Goal: Navigation & Orientation: Find specific page/section

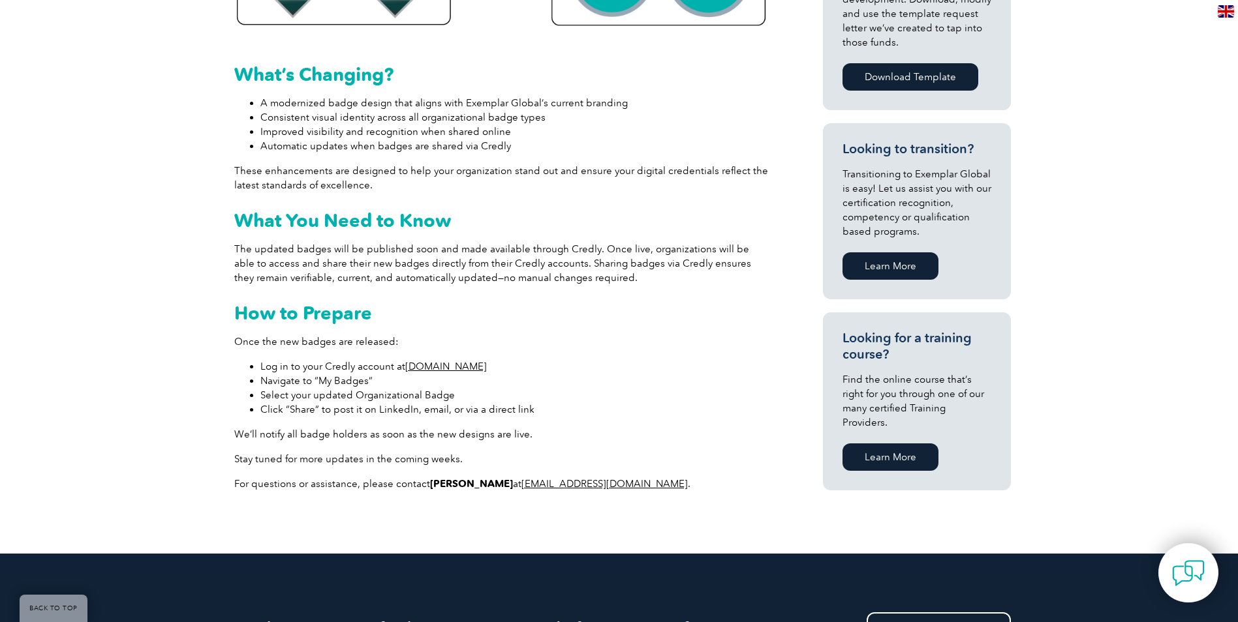
scroll to position [741, 0]
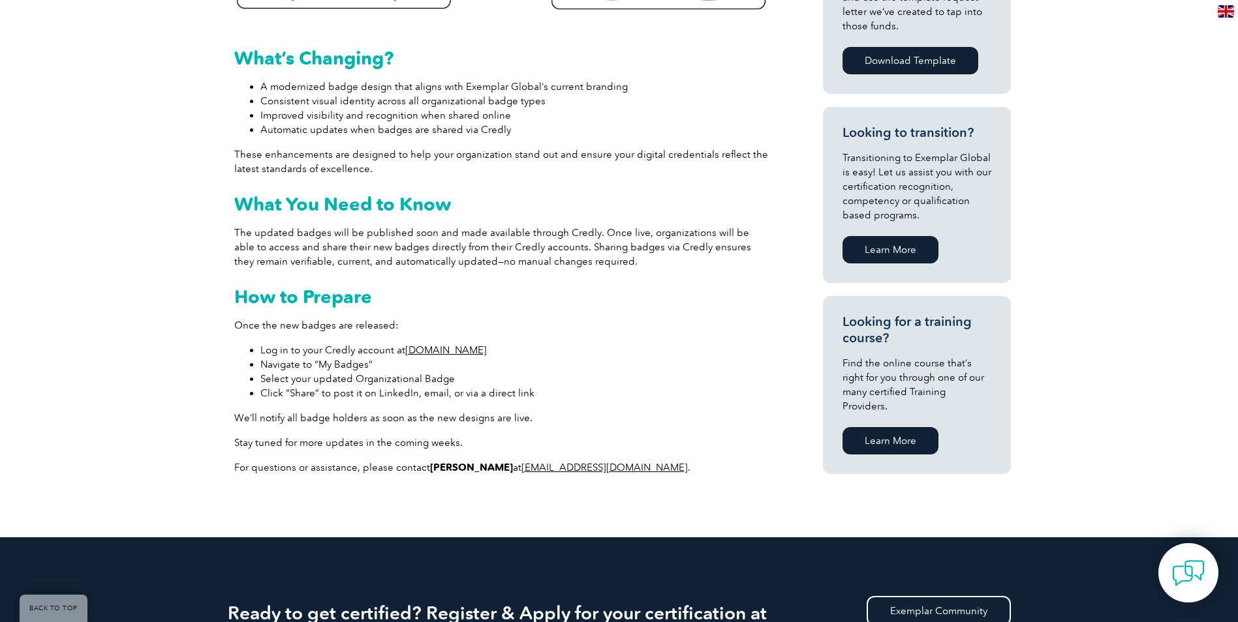
click at [438, 348] on link "www.credly.com" at bounding box center [446, 351] width 82 height 12
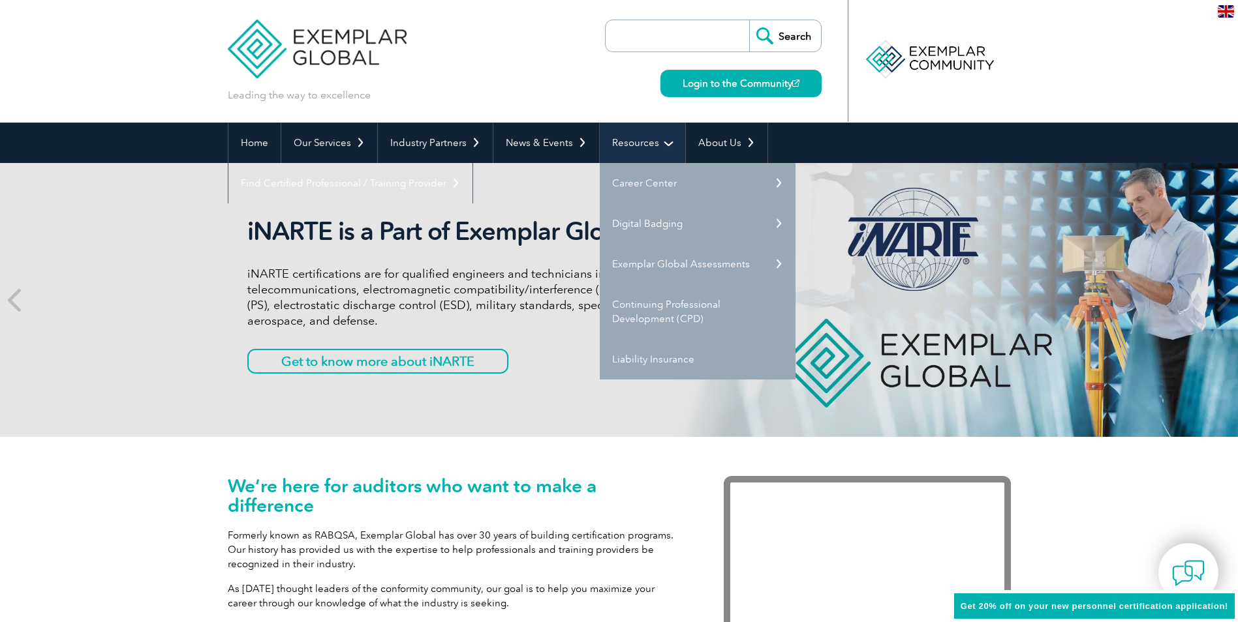
click at [656, 145] on link "Resources" at bounding box center [642, 143] width 85 height 40
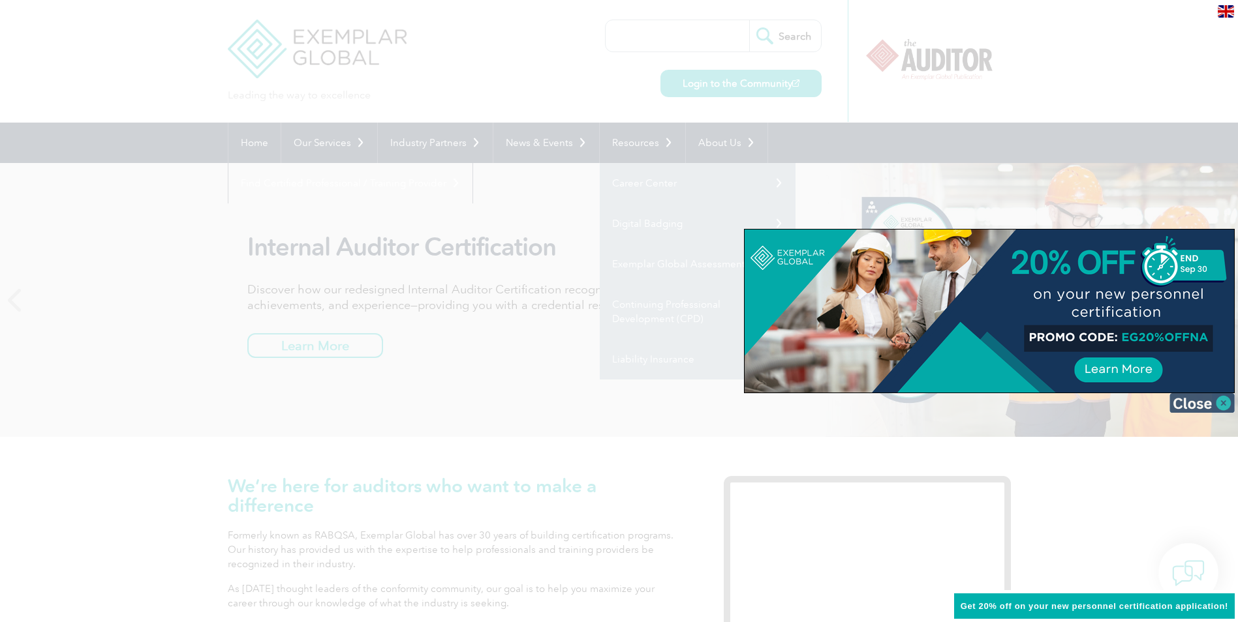
click at [1227, 405] on img at bounding box center [1201, 403] width 65 height 20
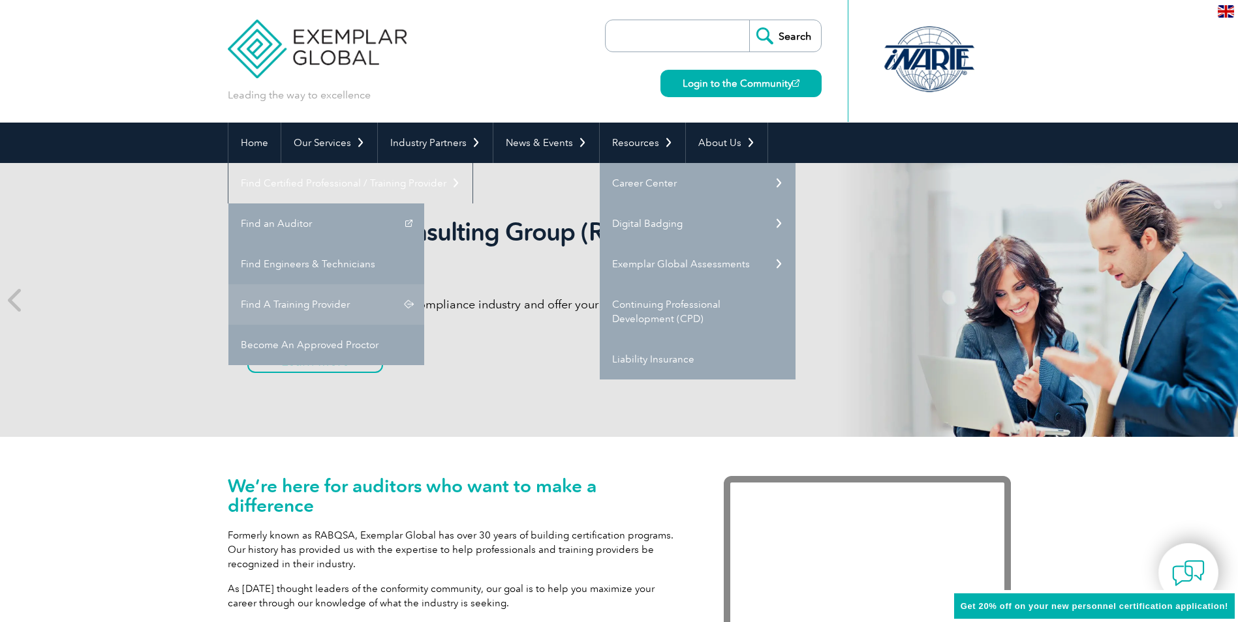
click at [424, 284] on link "Find A Training Provider" at bounding box center [326, 304] width 196 height 40
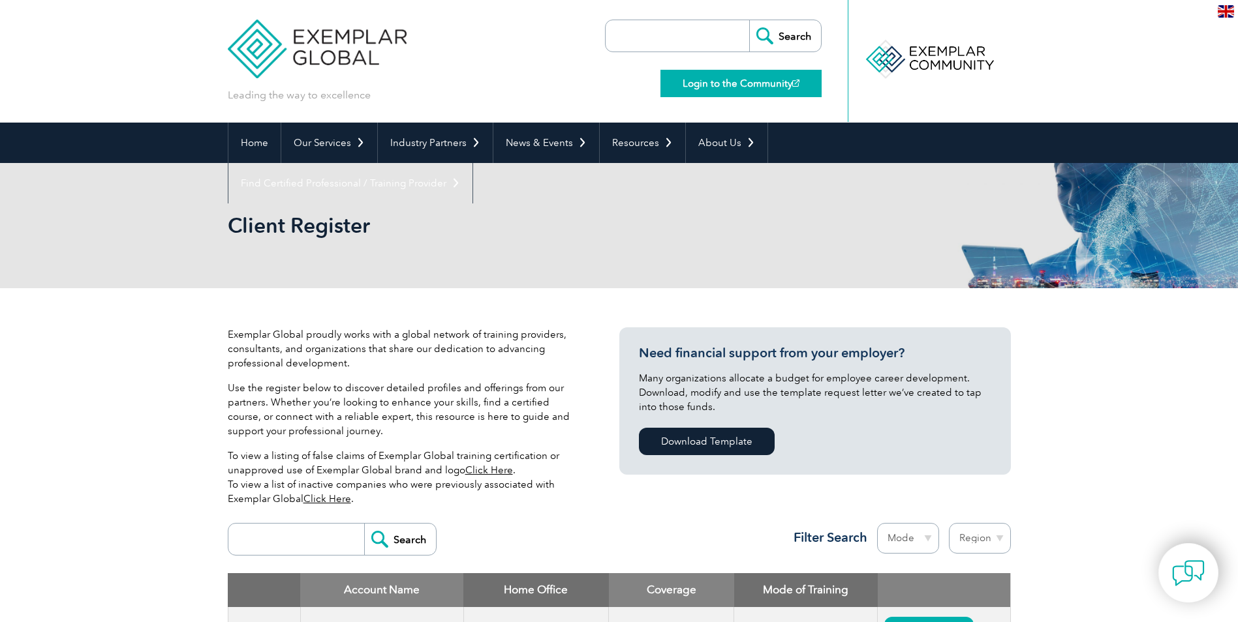
click at [739, 91] on link "Login to the Community" at bounding box center [740, 83] width 161 height 27
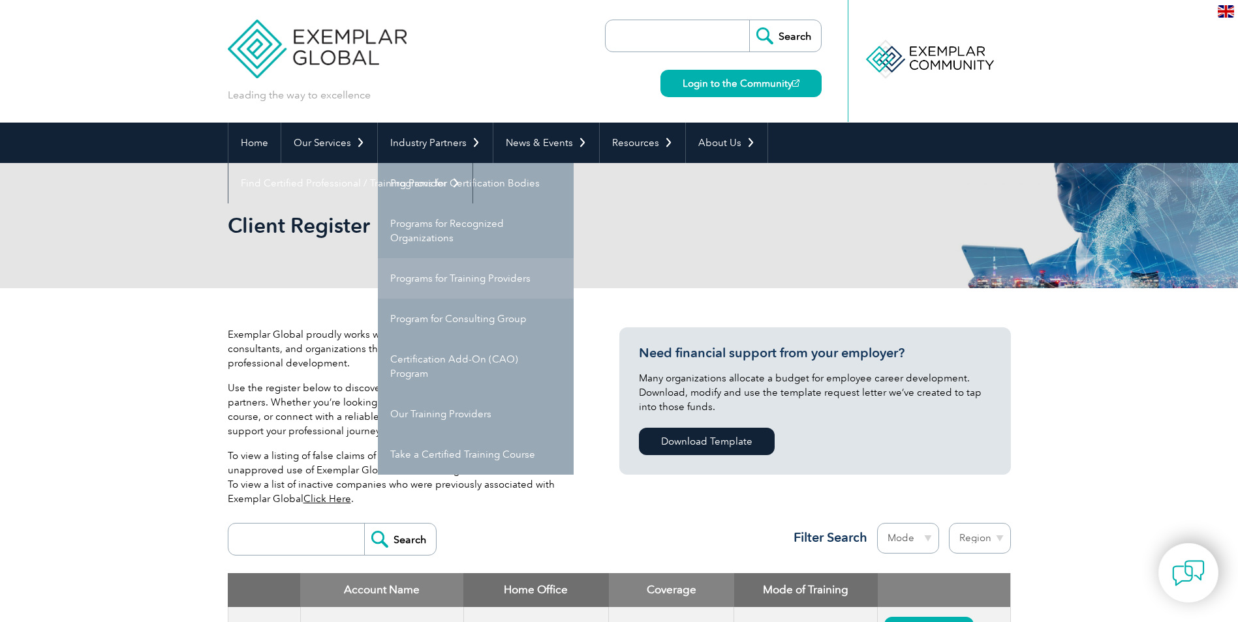
click at [465, 278] on link "Programs for Training Providers" at bounding box center [476, 278] width 196 height 40
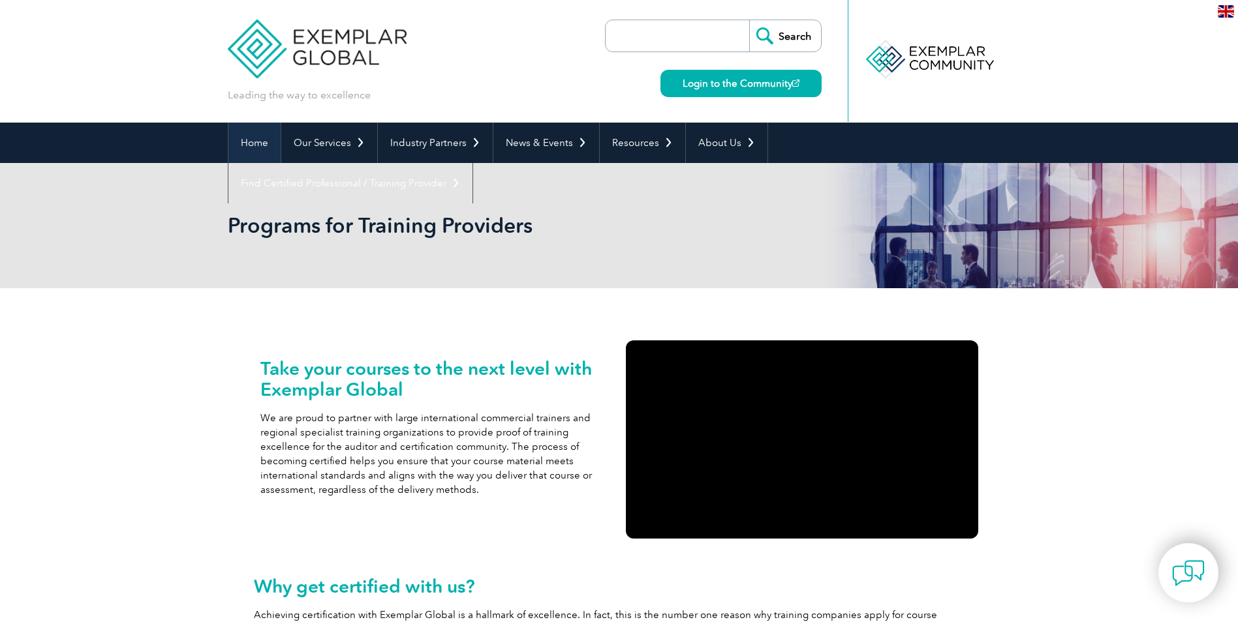
click at [258, 136] on link "Home" at bounding box center [254, 143] width 52 height 40
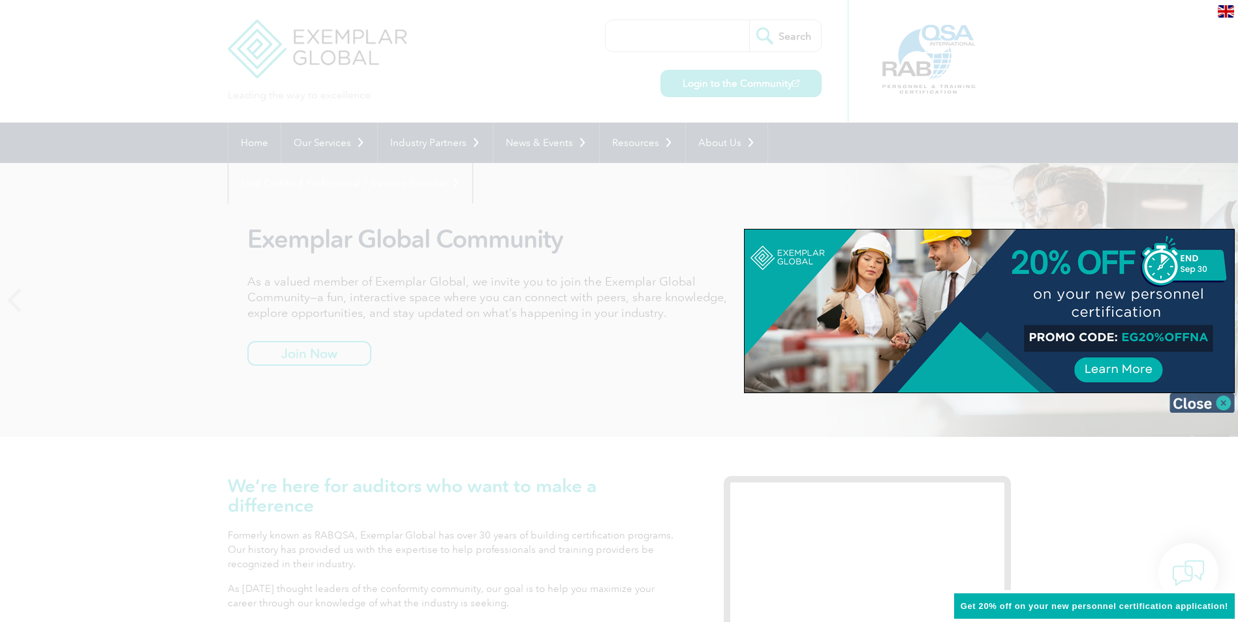
click at [1221, 401] on img at bounding box center [1201, 403] width 65 height 20
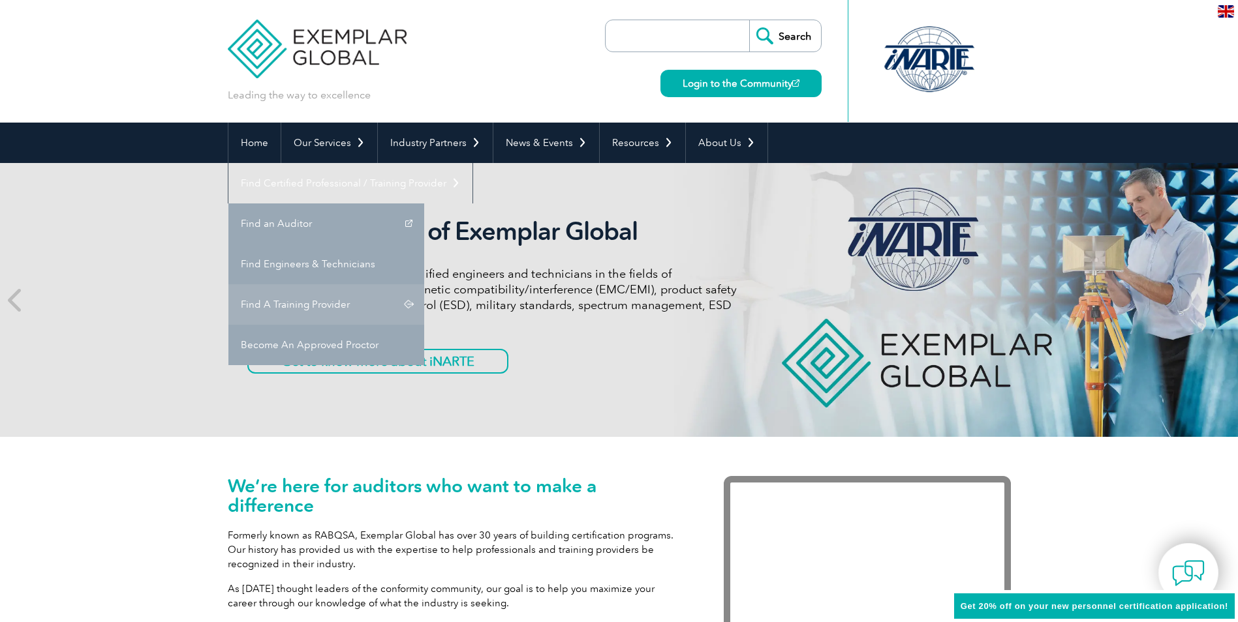
click at [424, 284] on link "Find A Training Provider" at bounding box center [326, 304] width 196 height 40
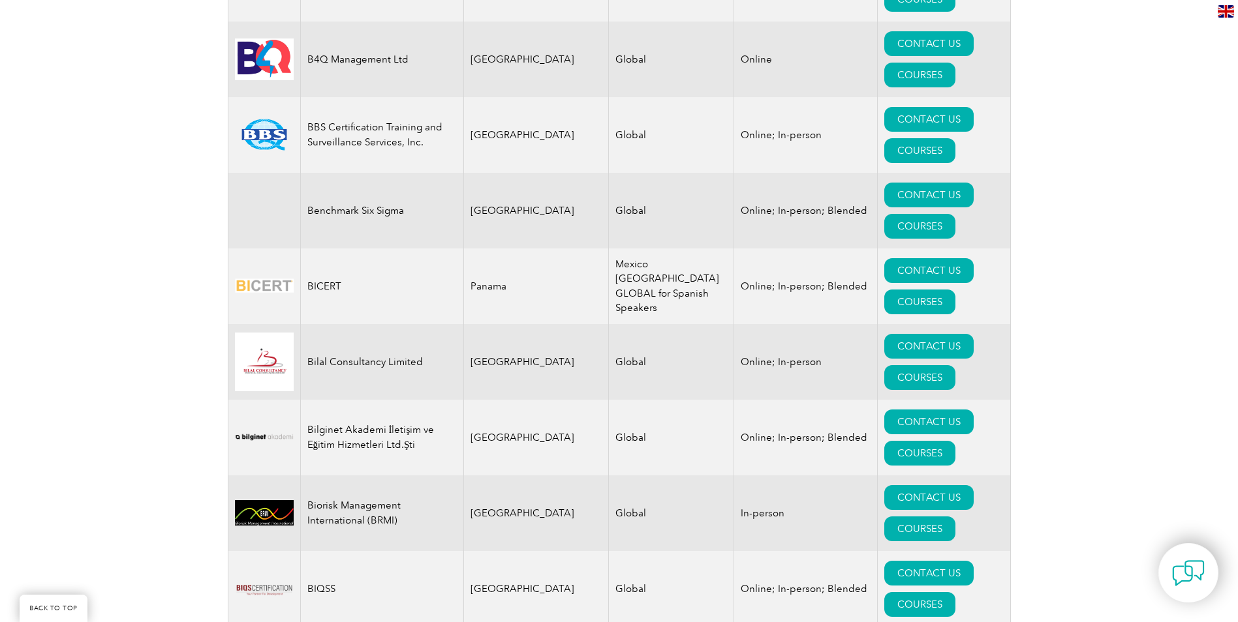
scroll to position [2353, 0]
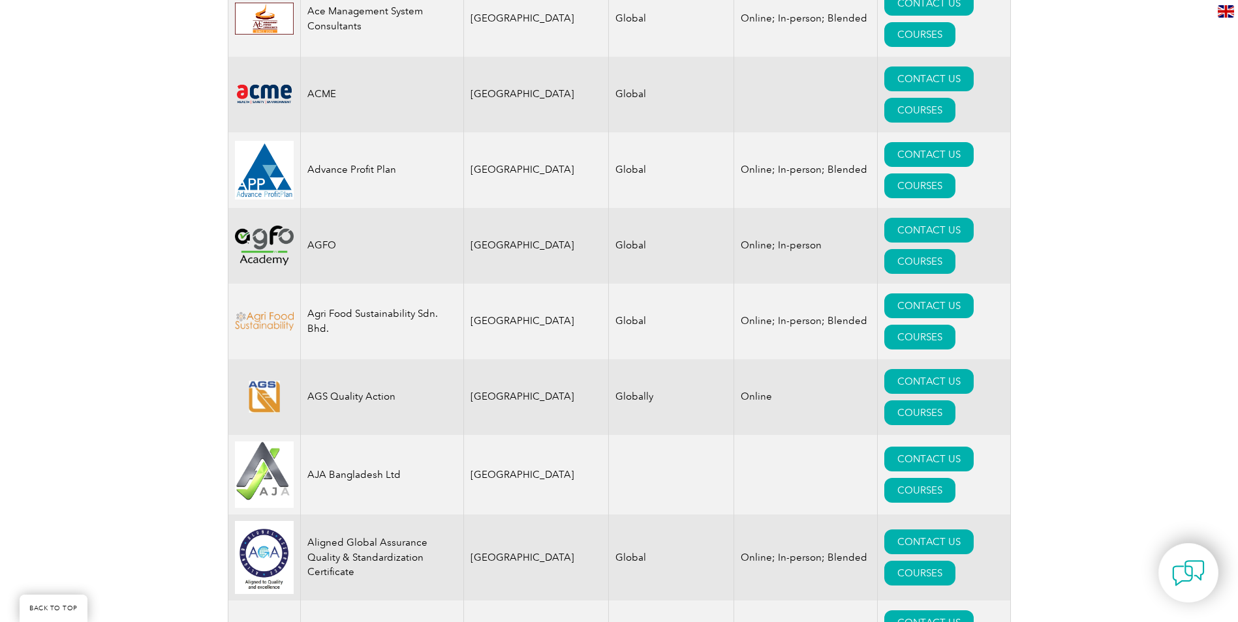
scroll to position [0, 0]
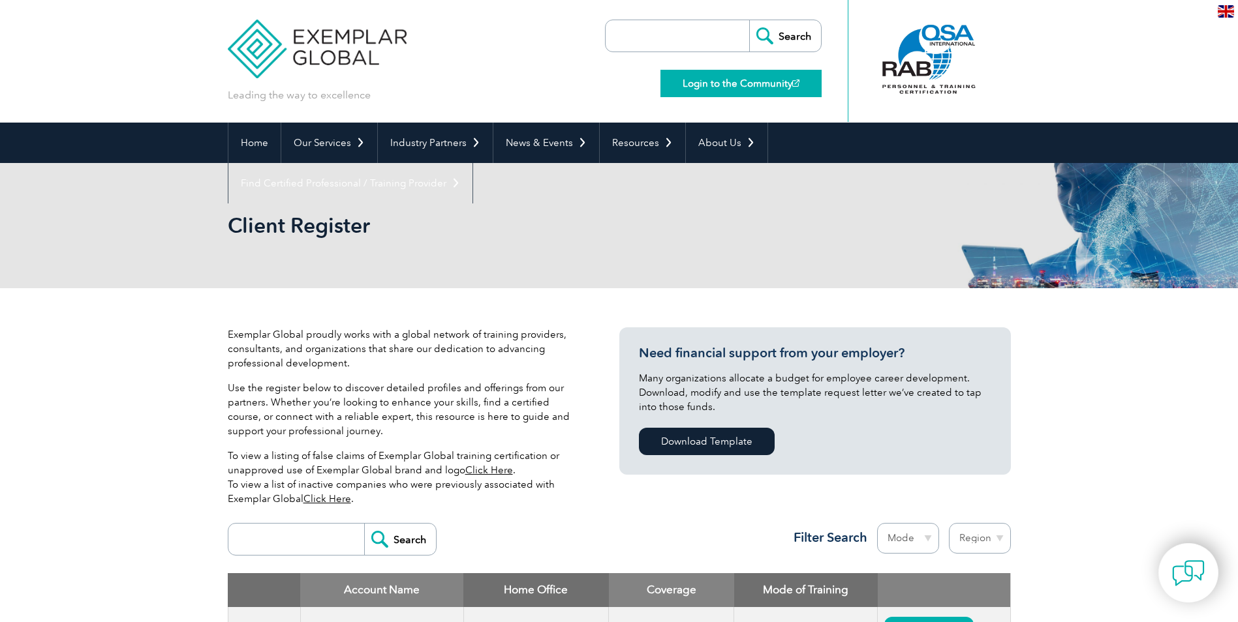
click at [784, 86] on link "Login to the Community" at bounding box center [740, 83] width 161 height 27
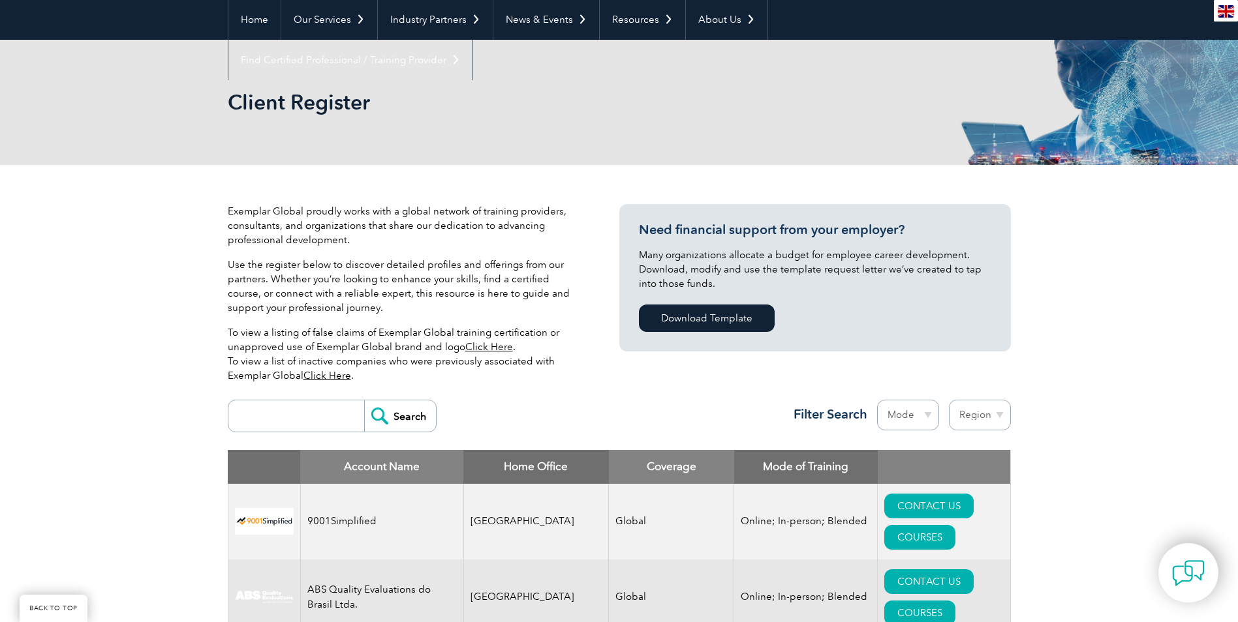
click at [499, 348] on link "Click Here" at bounding box center [489, 347] width 48 height 12
click at [257, 22] on link "Home" at bounding box center [254, 19] width 52 height 40
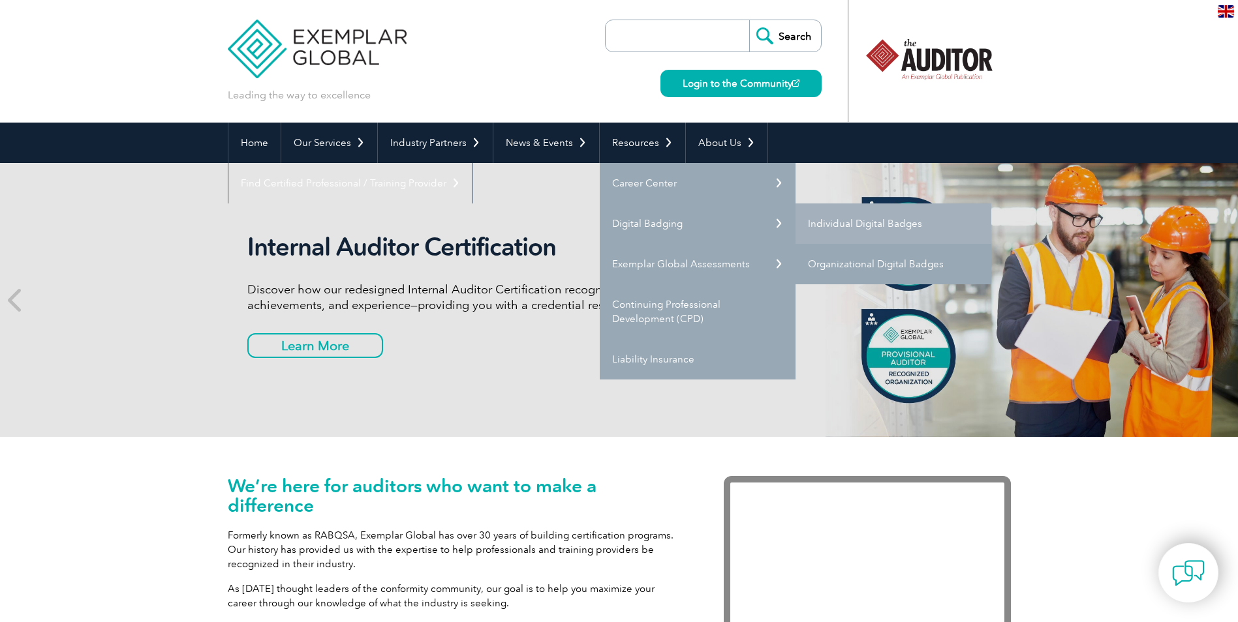
click at [855, 258] on link "Organizational Digital Badges" at bounding box center [893, 264] width 196 height 40
